Goal: Information Seeking & Learning: Find specific fact

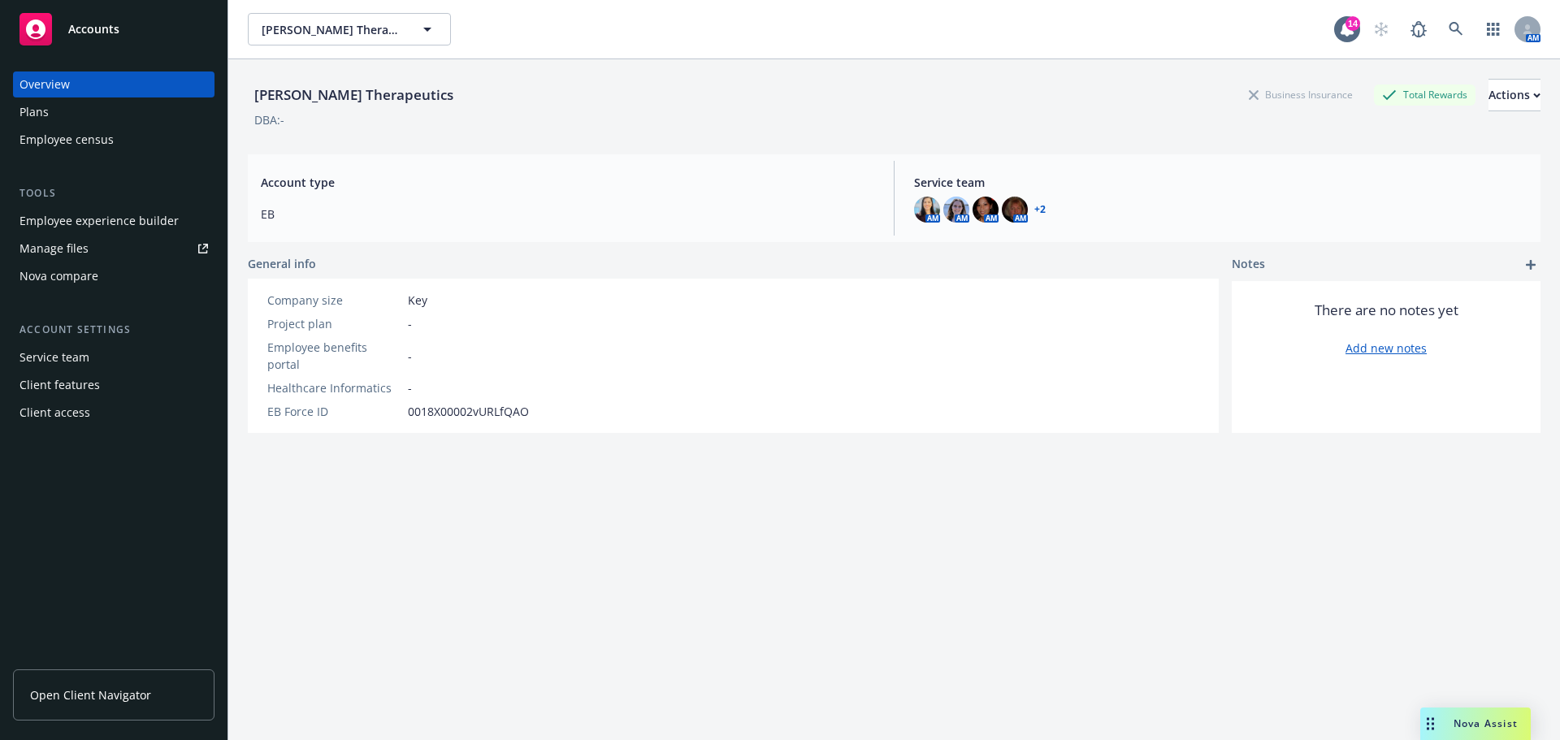
click at [30, 111] on div "Plans" at bounding box center [34, 112] width 29 height 26
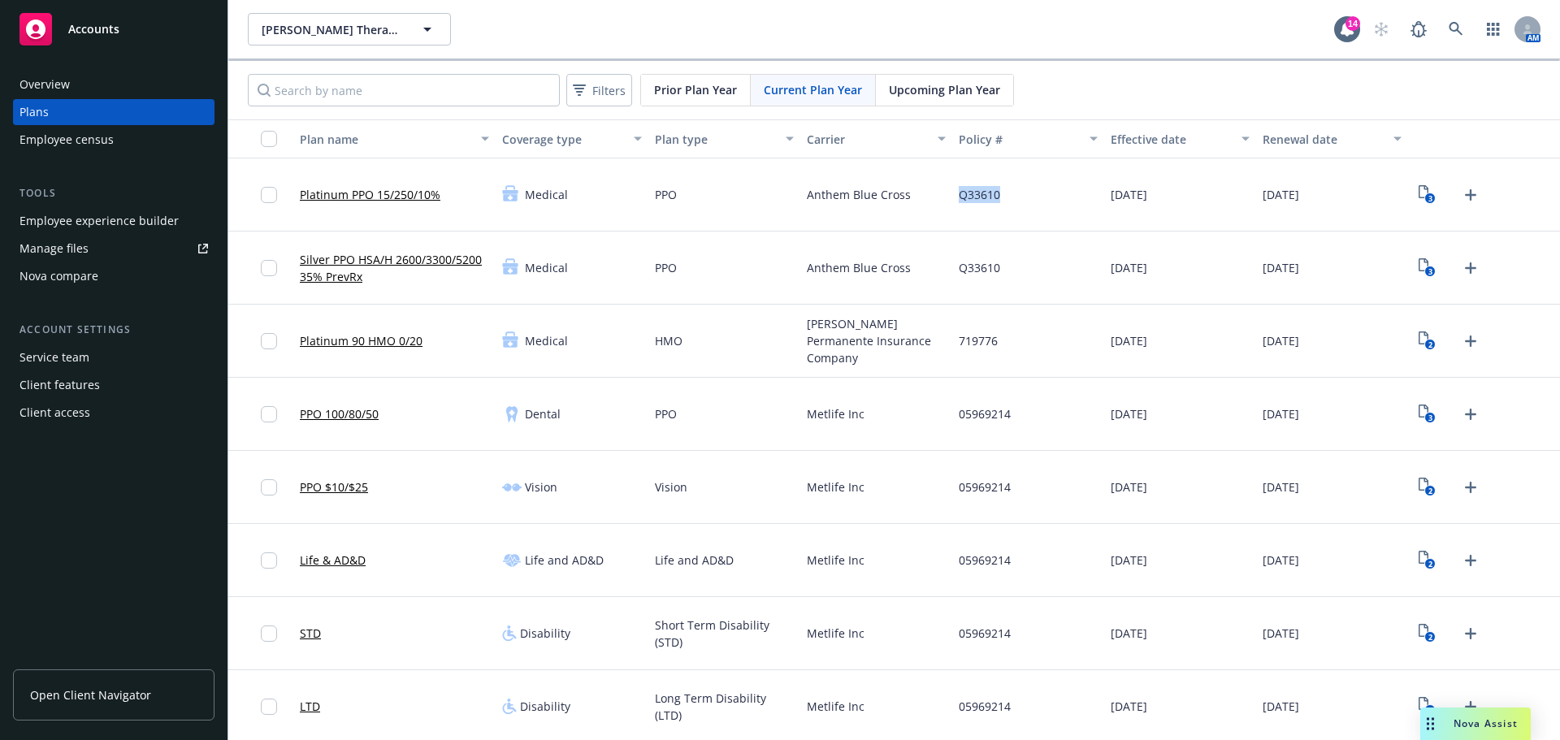
drag, startPoint x: 997, startPoint y: 191, endPoint x: 911, endPoint y: 193, distance: 86.2
click at [911, 193] on div "Platinum PPO 15/250/10% Medical PPO Anthem Blue Cross Q33610 [DATE] [DATE] 3" at bounding box center [894, 194] width 1332 height 73
copy div "Q33610"
drag, startPoint x: 473, startPoint y: 193, endPoint x: 290, endPoint y: 189, distance: 182.9
click at [290, 189] on div "Platinum PPO 15/250/10% Medical PPO Anthem Blue Cross Q33610 [DATE] [DATE] 3" at bounding box center [894, 194] width 1332 height 73
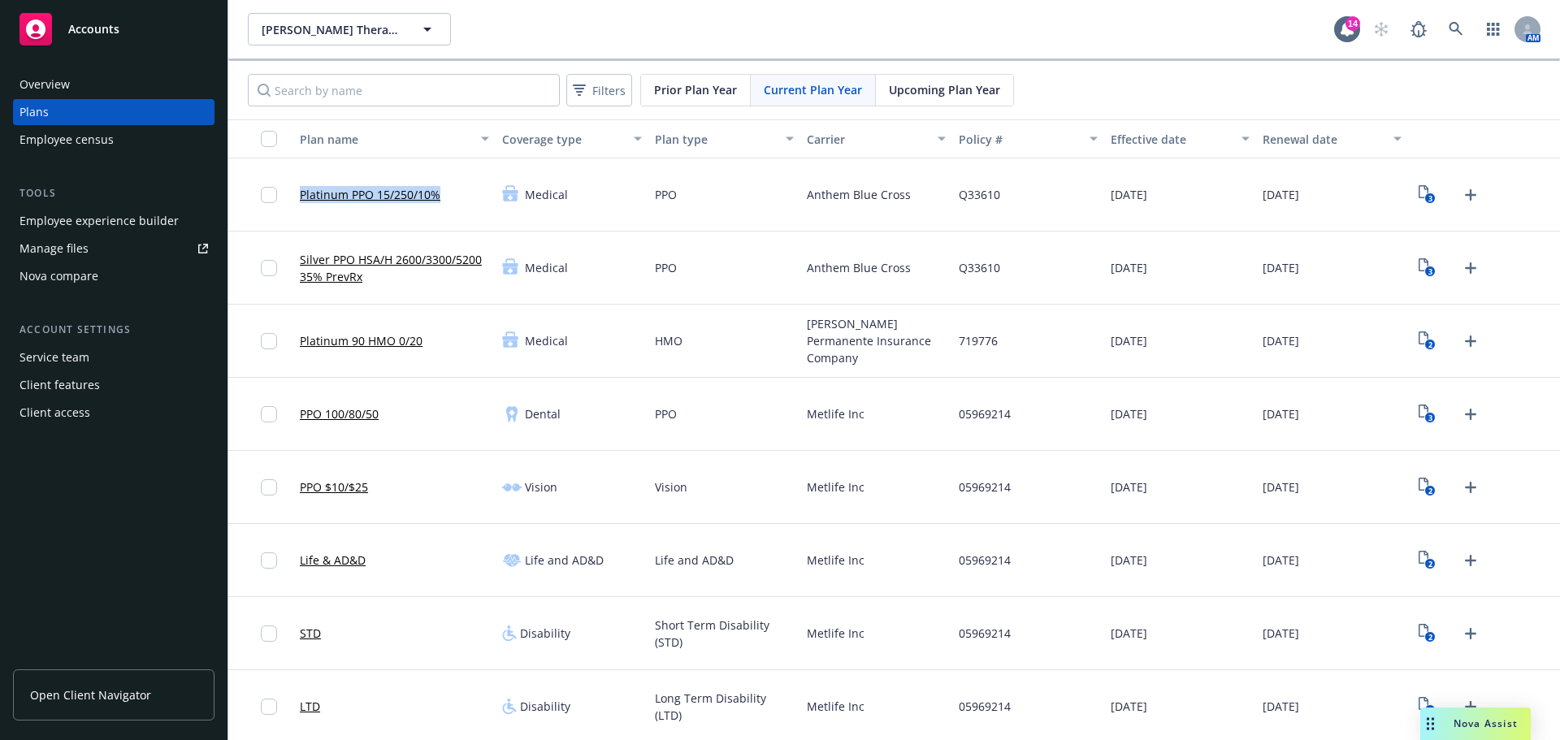
copy div "Platinum PPO 15/250/10%"
